Goal: Find contact information: Obtain details needed to contact an individual or organization

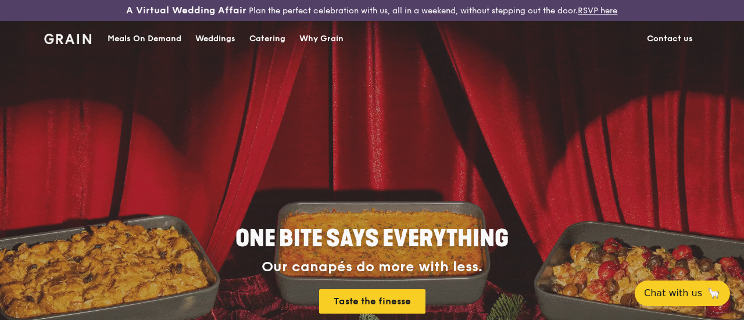
click at [658, 49] on div "Weddings by [PERSON_NAME] presents Plan the perfect celebration with us, all in…" at bounding box center [372, 160] width 744 height 320
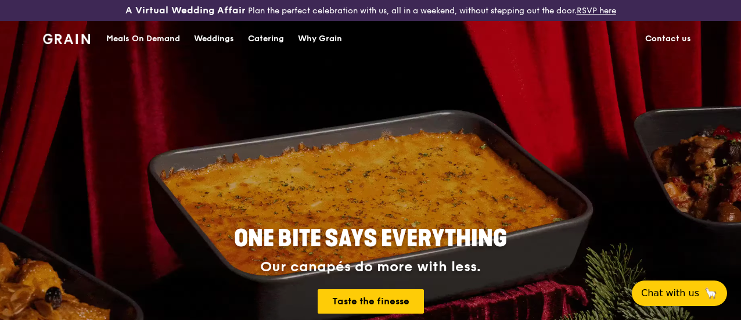
click at [658, 49] on link "Contact us" at bounding box center [669, 38] width 60 height 35
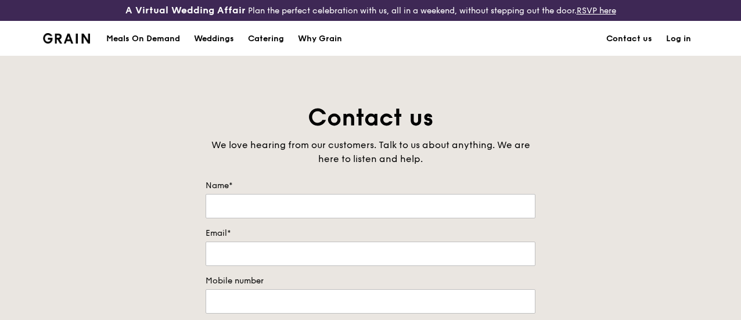
click at [460, 113] on h1 "Contact us" at bounding box center [371, 117] width 330 height 31
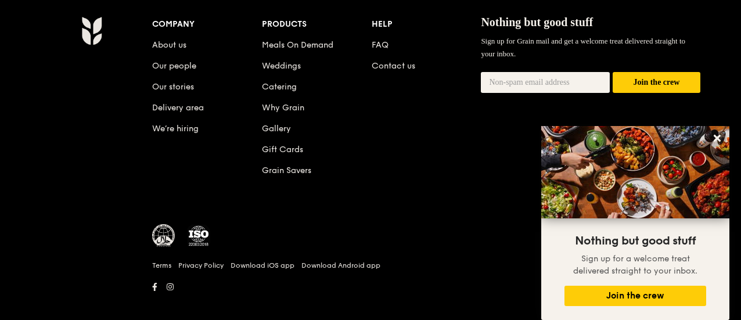
scroll to position [644, 0]
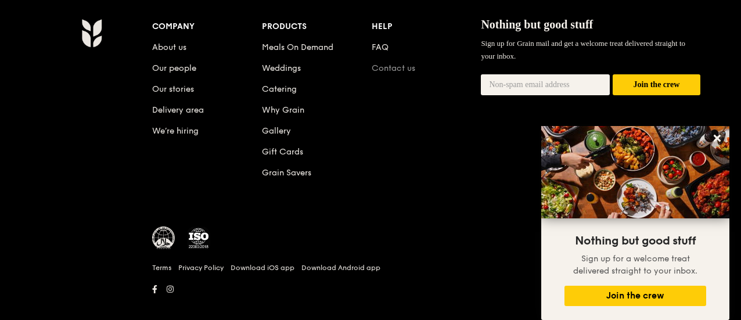
click at [397, 73] on link "Contact us" at bounding box center [394, 68] width 44 height 10
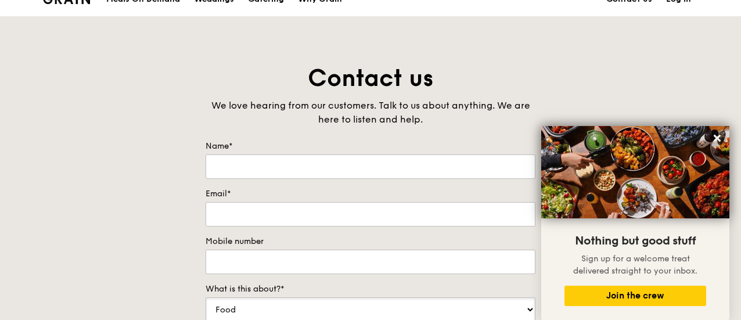
scroll to position [49, 0]
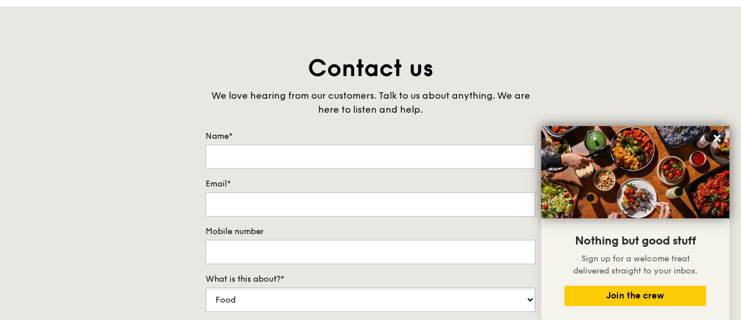
click at [300, 310] on select "Food Service Billing/Payment Catering Others" at bounding box center [371, 300] width 330 height 24
click at [143, 232] on div "Contact us We love hearing from our customers. Talk to us about anything. We ar…" at bounding box center [370, 296] width 741 height 486
